Goal: Information Seeking & Learning: Check status

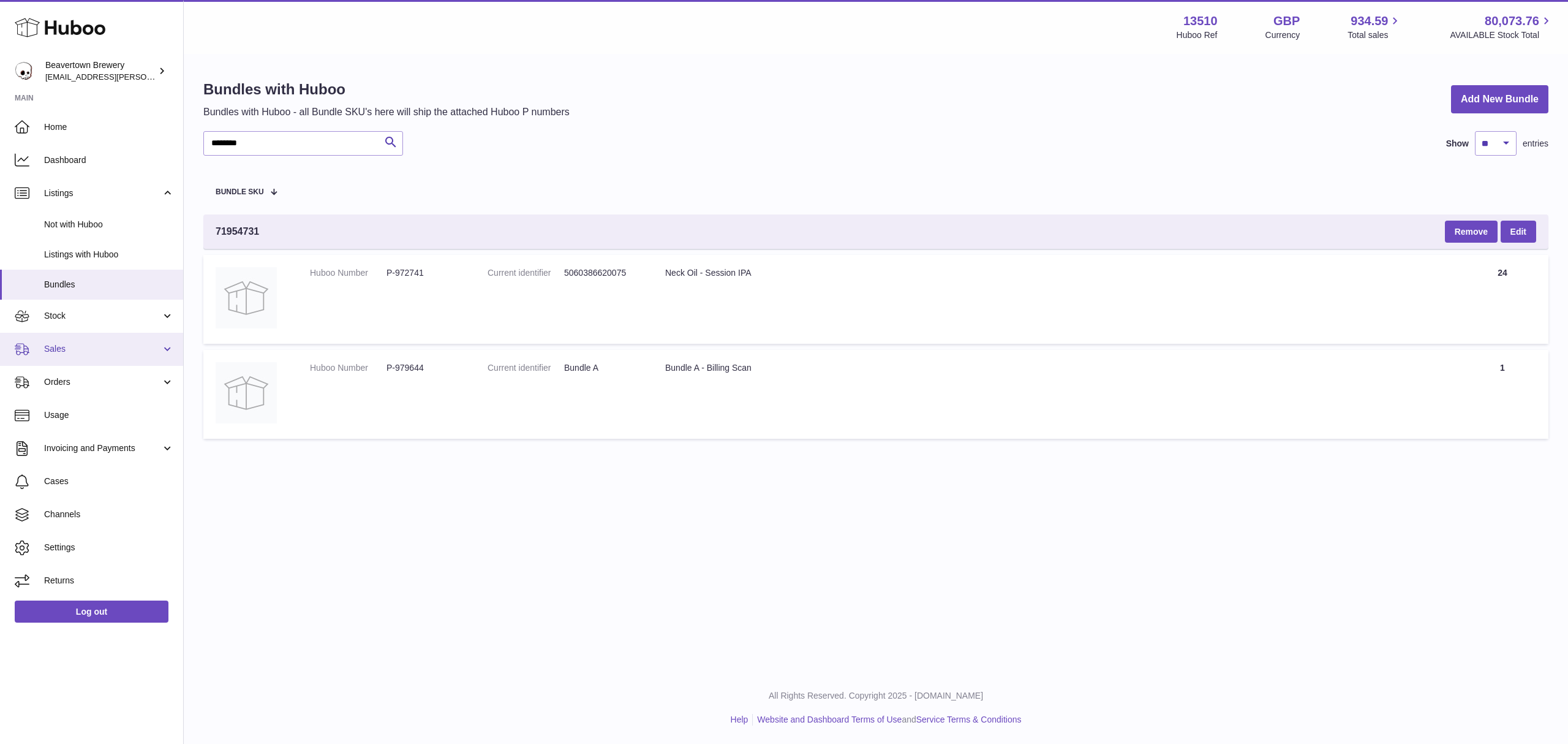
click at [82, 353] on span "Sales" at bounding box center [102, 349] width 117 height 12
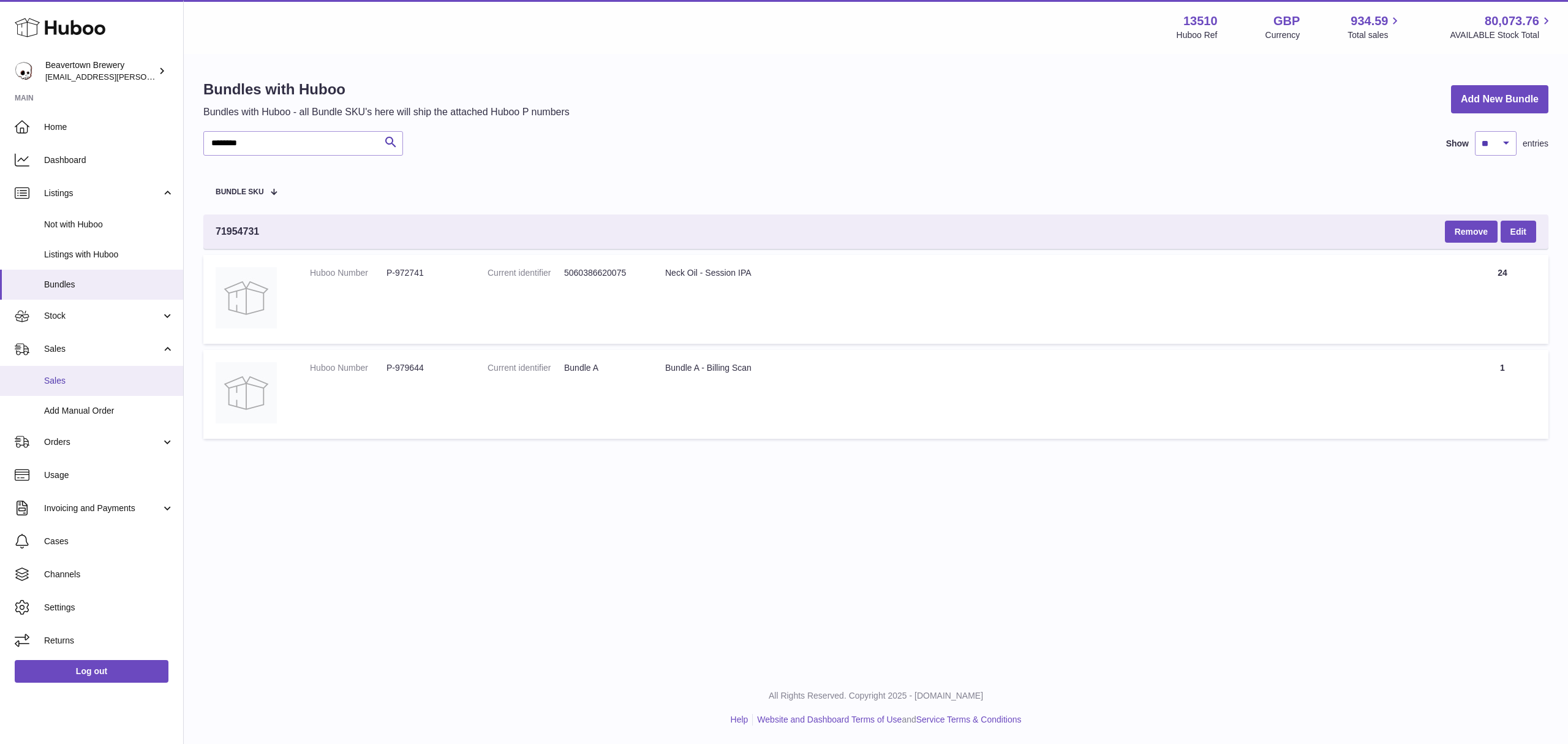
click at [87, 381] on span "Sales" at bounding box center [108, 380] width 130 height 12
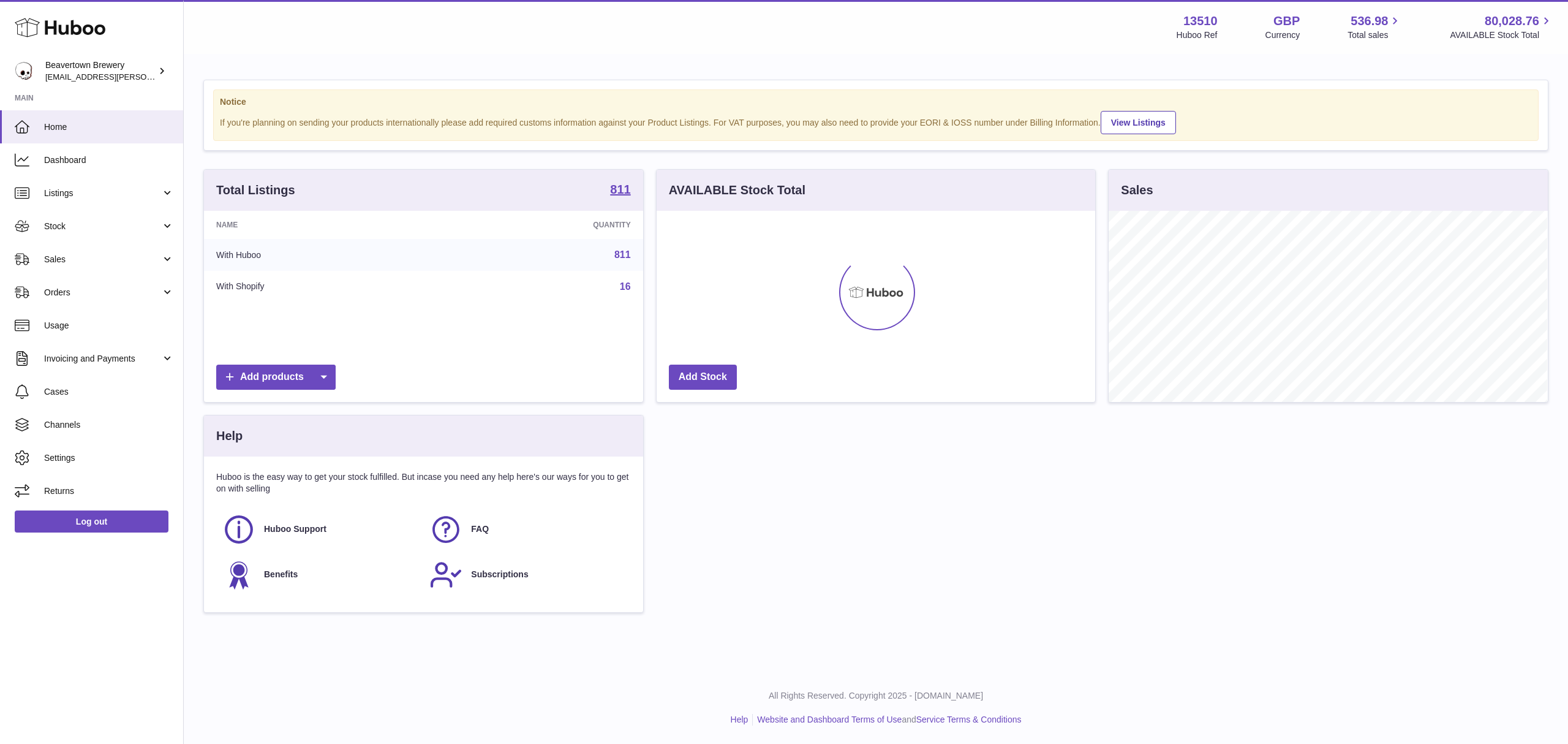
scroll to position [191, 439]
click at [79, 267] on link "Sales" at bounding box center [91, 259] width 183 height 33
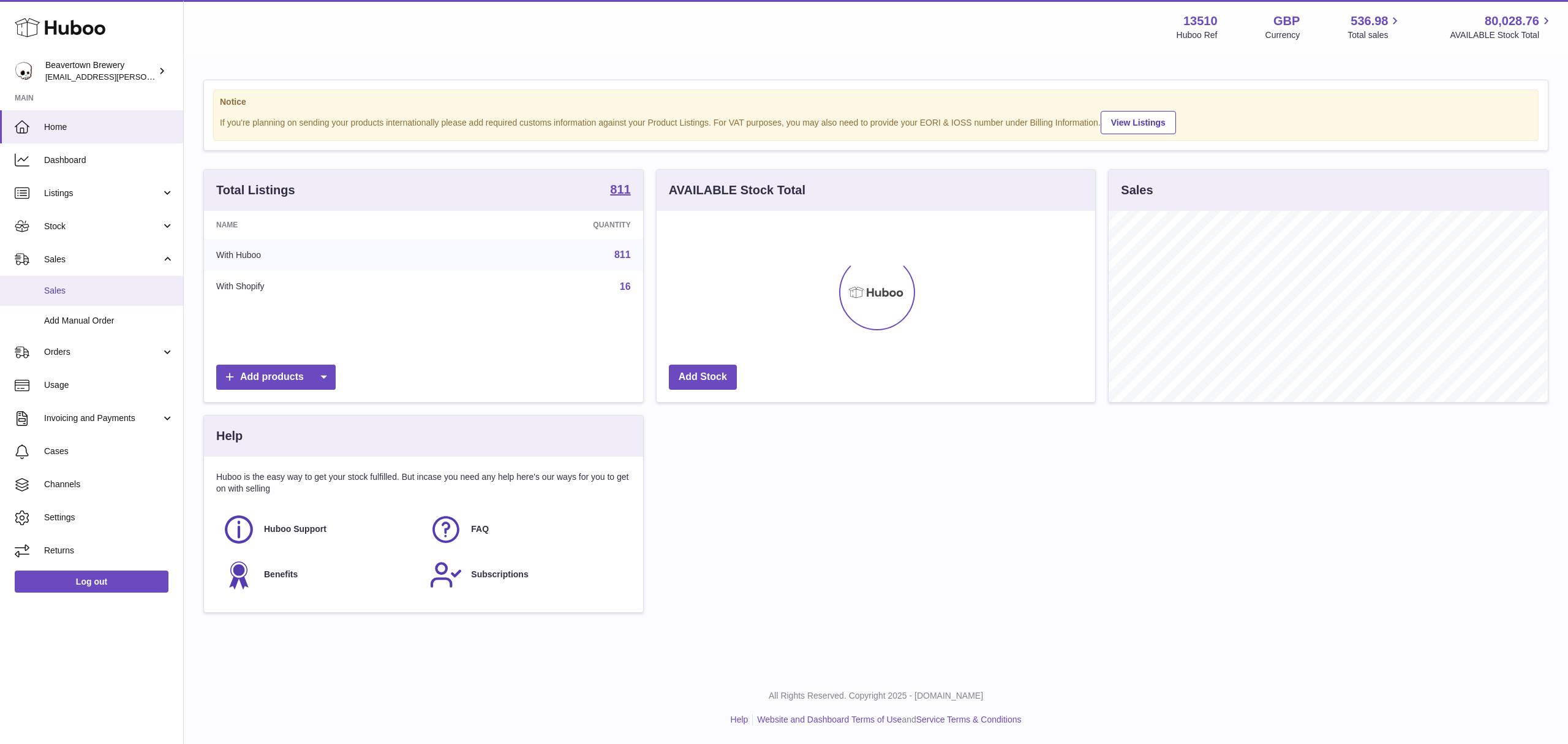
click at [74, 280] on link "Sales" at bounding box center [91, 291] width 183 height 30
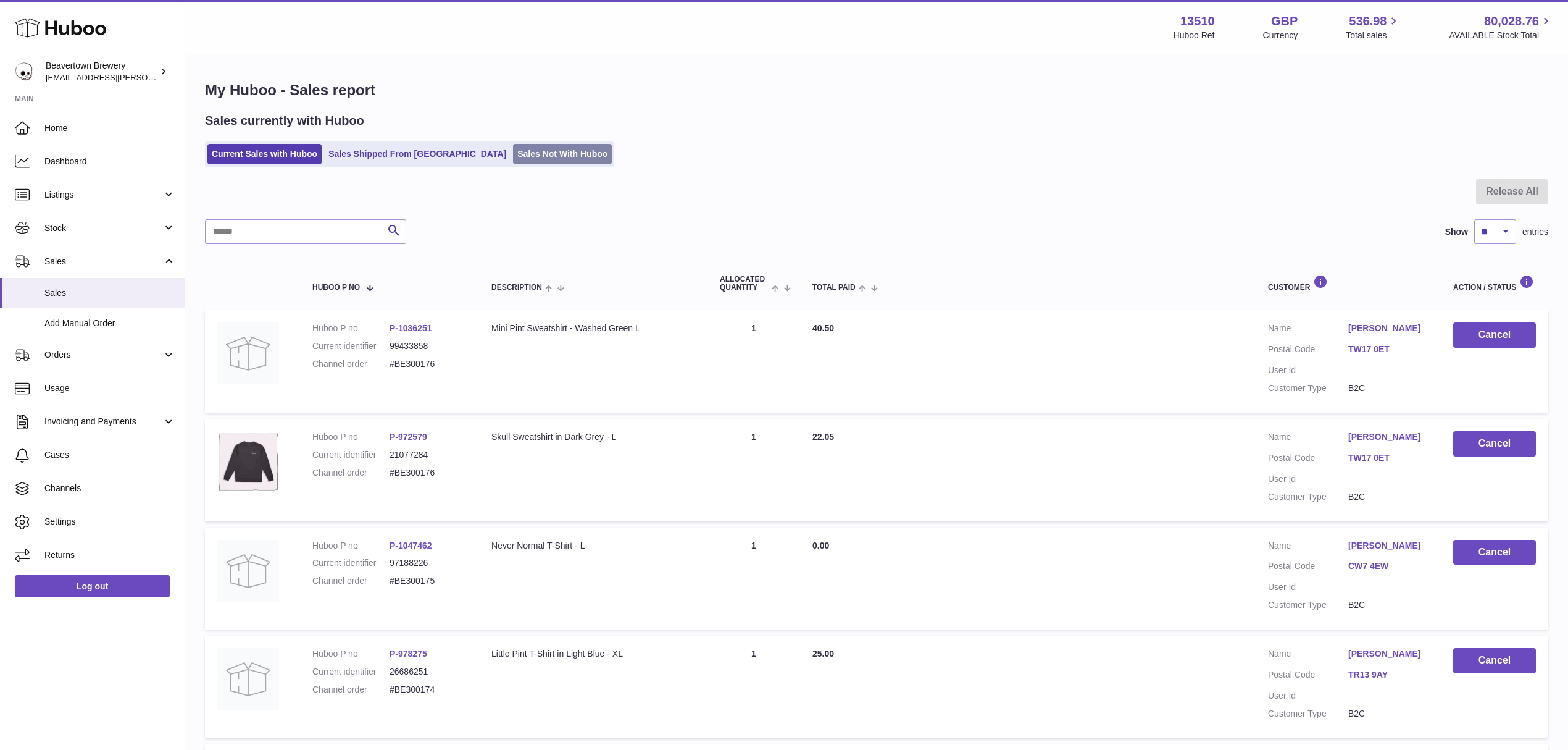
click at [514, 154] on link "Sales Not With Huboo" at bounding box center [562, 154] width 99 height 21
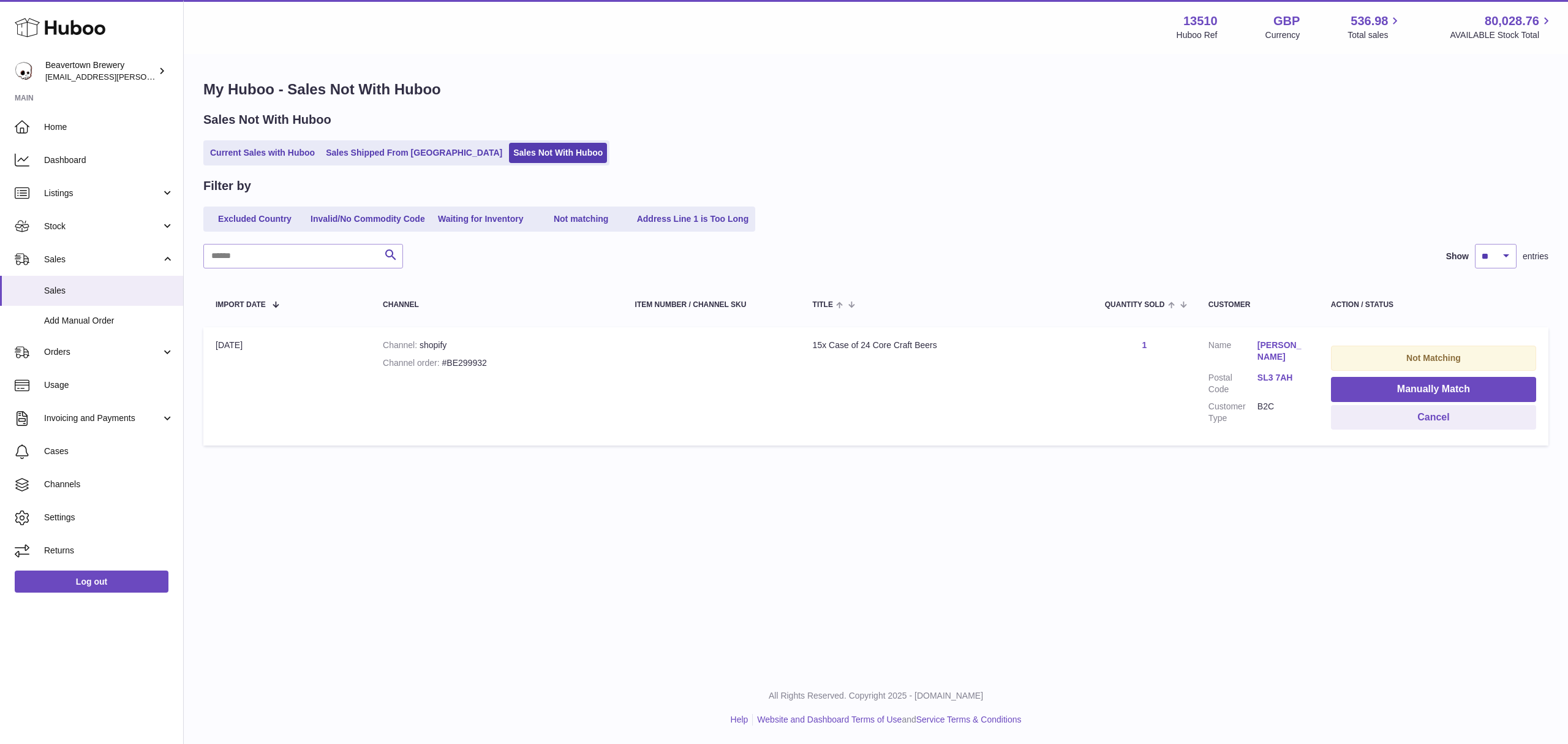
click at [484, 697] on p "All Rights Reserved. Copyright 2025 - [DOMAIN_NAME]" at bounding box center [876, 695] width 1365 height 12
click at [370, 163] on link "Sales Shipped From Huboo" at bounding box center [415, 153] width 185 height 20
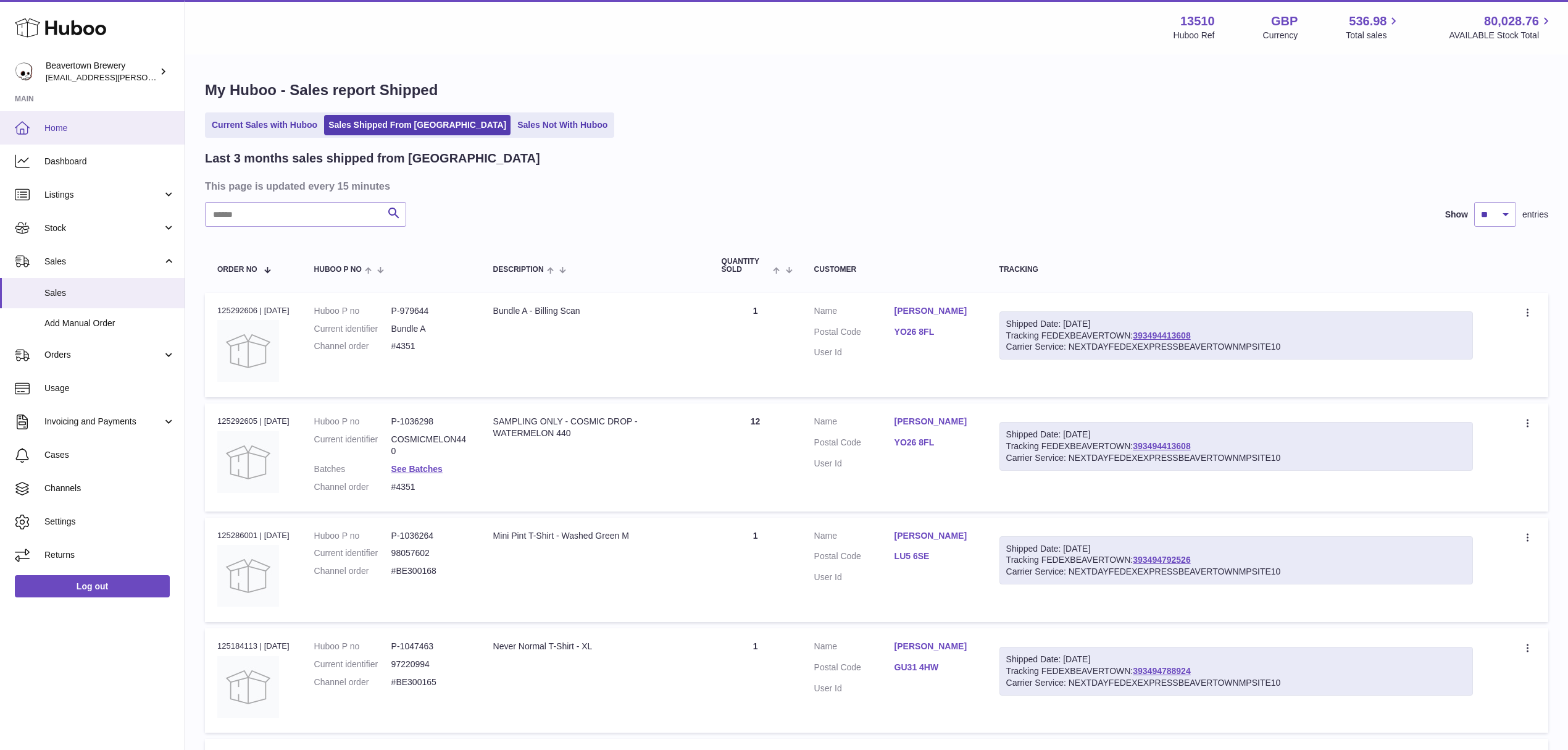
drag, startPoint x: 85, startPoint y: 128, endPoint x: 275, endPoint y: 4, distance: 226.9
click at [85, 128] on span "Home" at bounding box center [109, 128] width 131 height 12
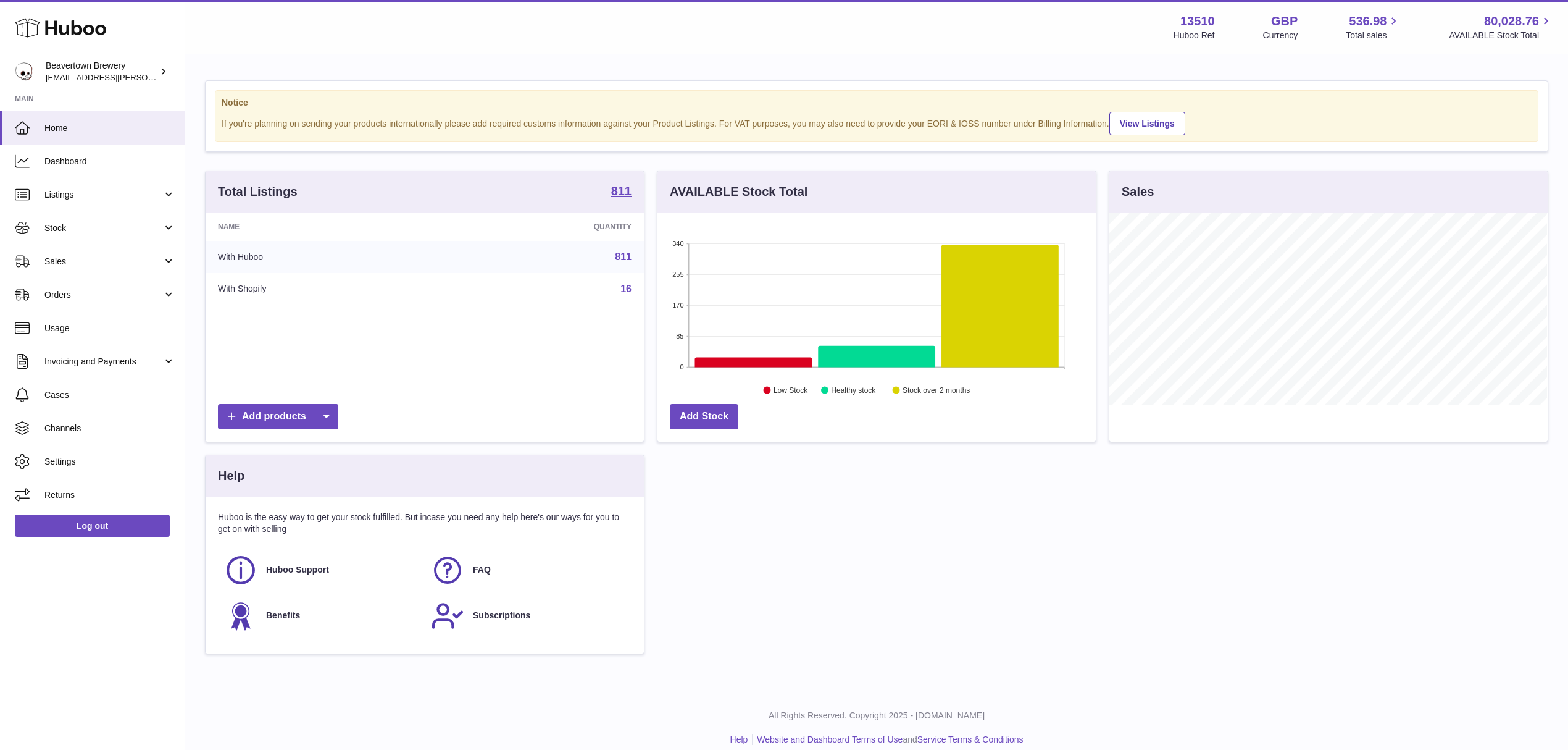
scroll to position [192, 438]
